Goal: Transaction & Acquisition: Purchase product/service

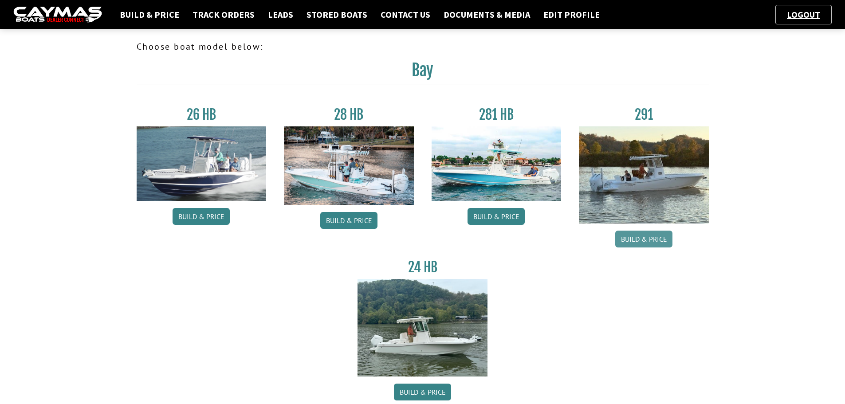
click at [643, 241] on link "Build & Price" at bounding box center [644, 239] width 57 height 17
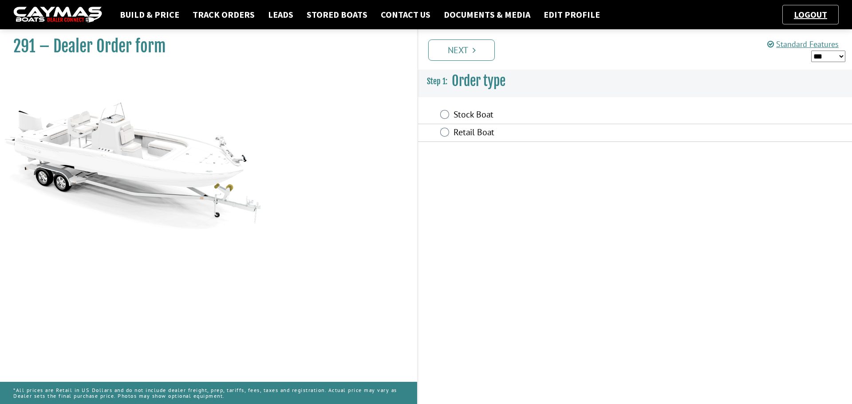
click at [94, 168] on img at bounding box center [133, 148] width 266 height 162
click at [801, 43] on link "Standard Features" at bounding box center [802, 44] width 71 height 10
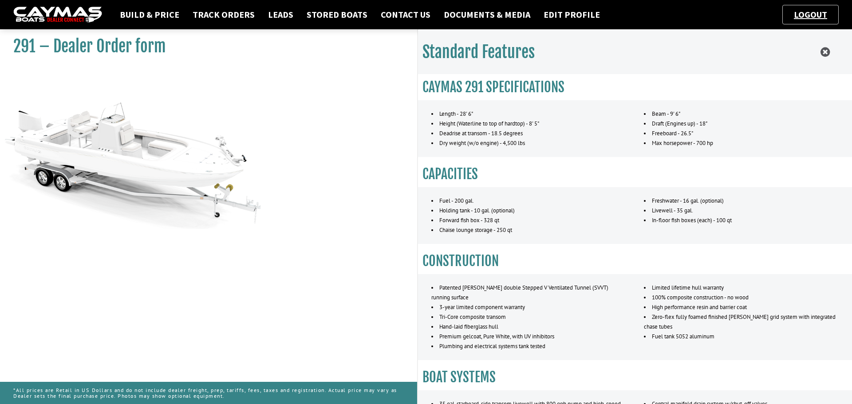
click at [464, 119] on li "Height (Waterline to top of hardtop) - 8' 5"" at bounding box center [528, 124] width 195 height 10
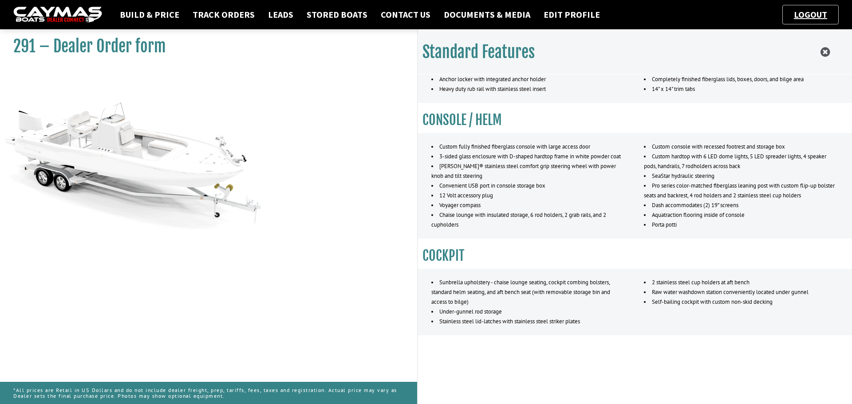
scroll to position [519, 0]
